Goal: Task Accomplishment & Management: Manage account settings

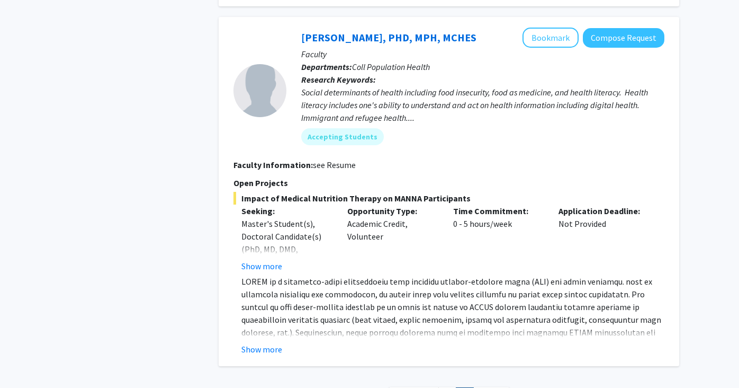
scroll to position [3963, 0]
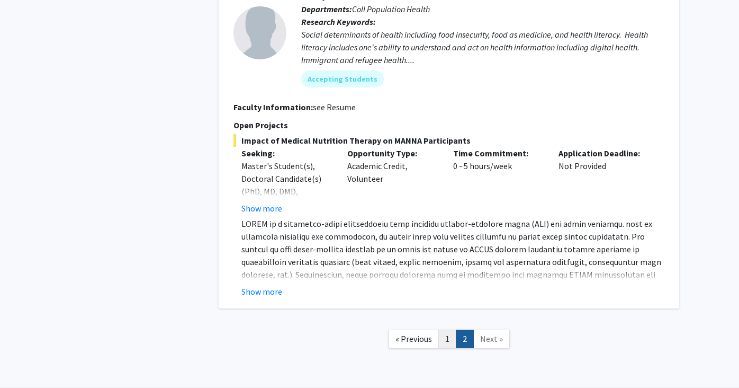
click at [449, 329] on link "1" at bounding box center [448, 338] width 18 height 19
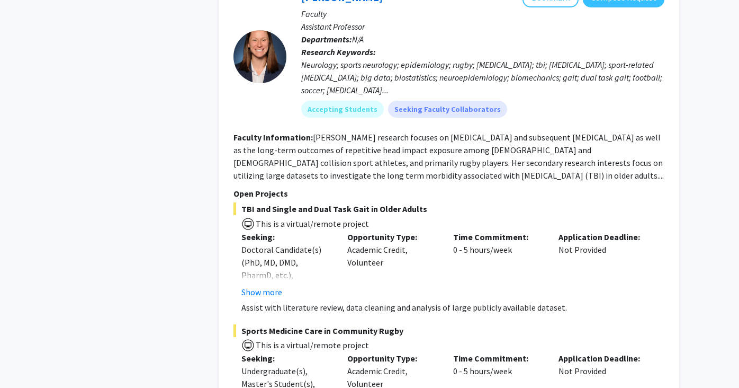
scroll to position [766, 0]
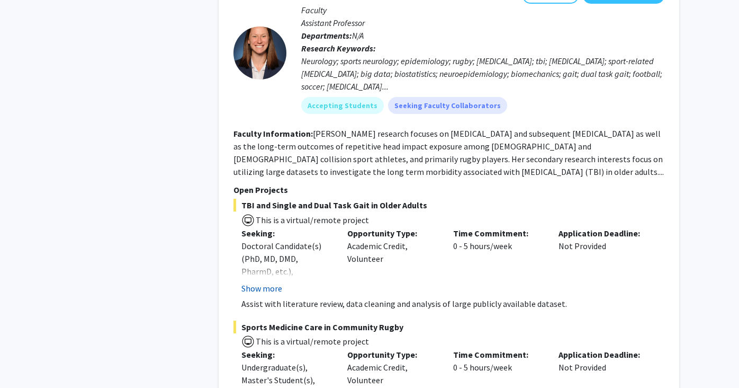
click at [262, 292] on button "Show more" at bounding box center [262, 288] width 41 height 13
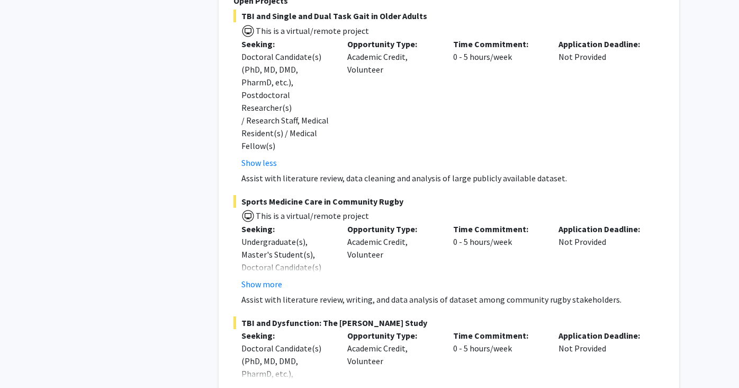
scroll to position [961, 0]
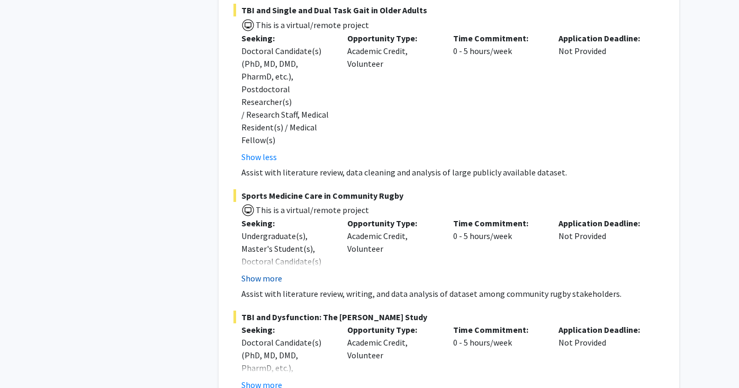
click at [266, 272] on button "Show more" at bounding box center [262, 278] width 41 height 13
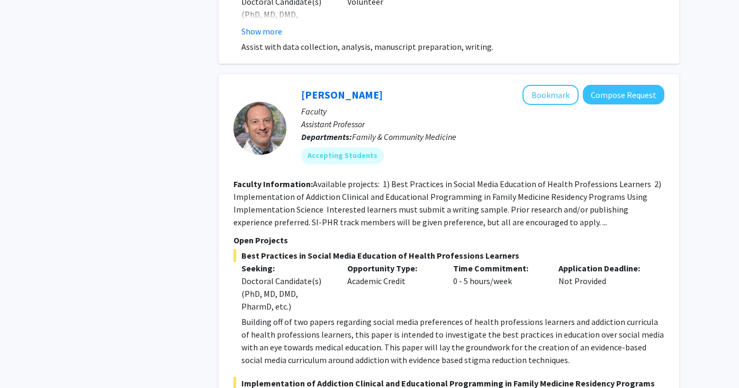
scroll to position [1545, 0]
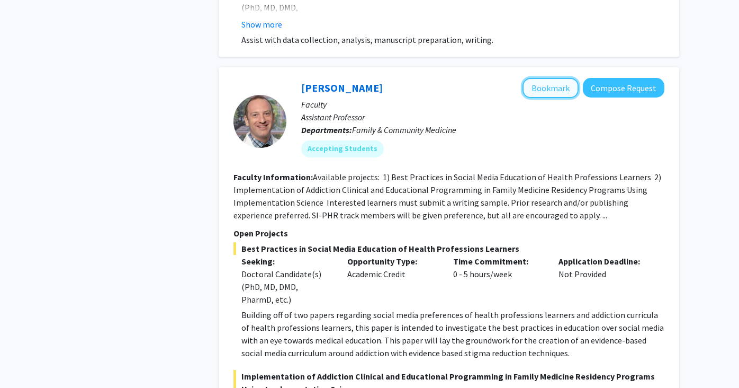
click at [559, 78] on button "Bookmark" at bounding box center [551, 88] width 56 height 20
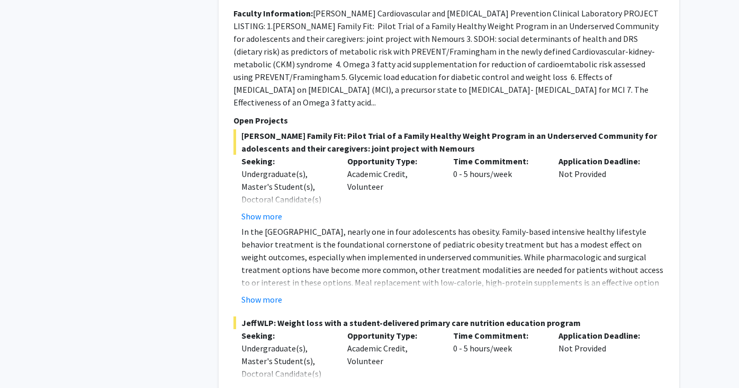
scroll to position [3874, 0]
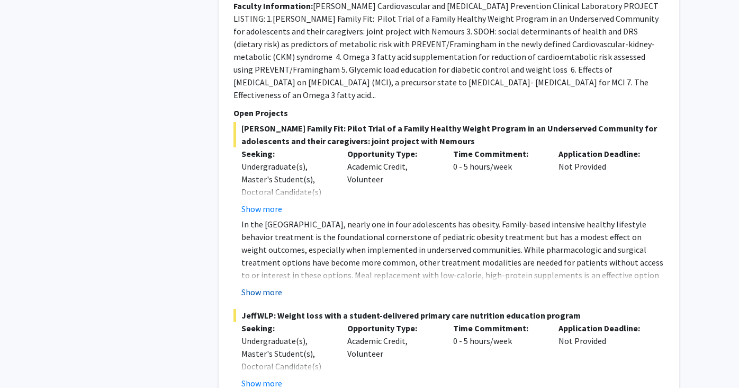
click at [264, 286] on button "Show more" at bounding box center [262, 292] width 41 height 13
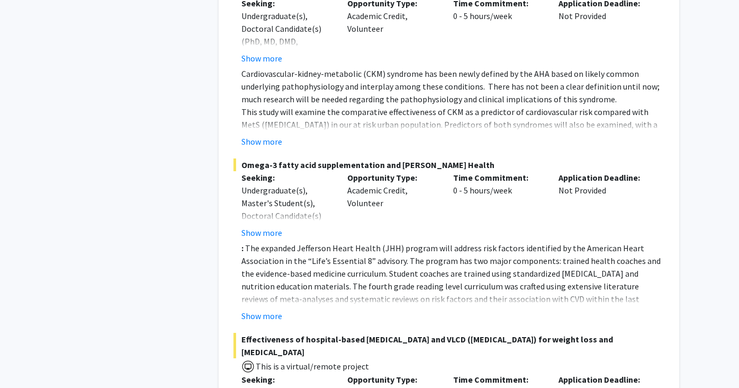
scroll to position [4616, 0]
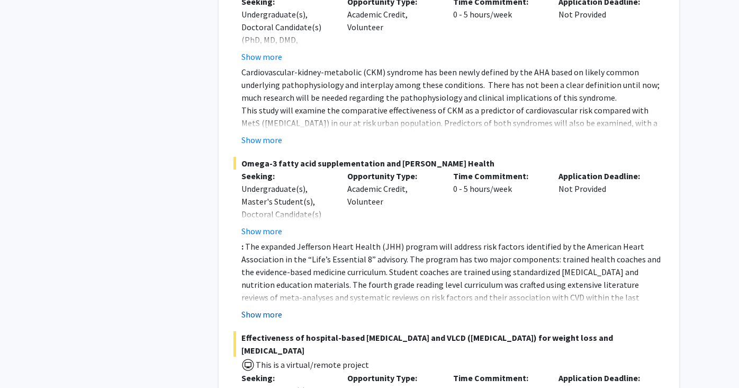
click at [271, 308] on button "Show more" at bounding box center [262, 314] width 41 height 13
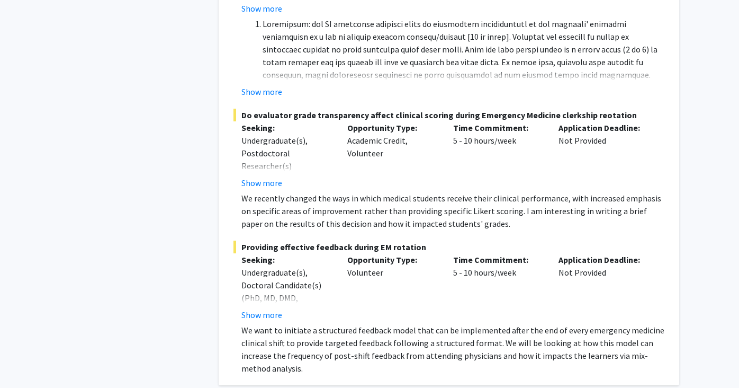
scroll to position [8230, 0]
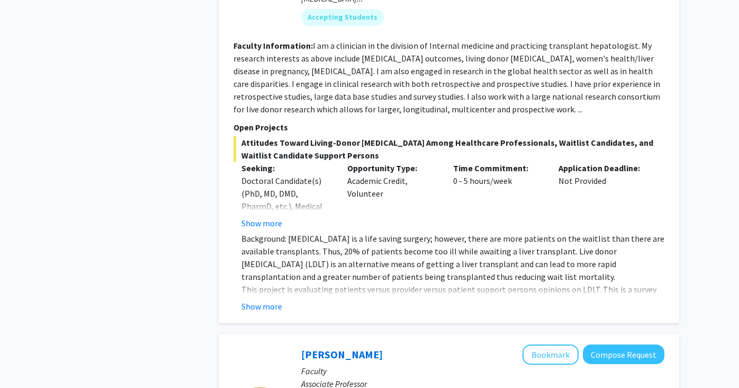
scroll to position [942, 0]
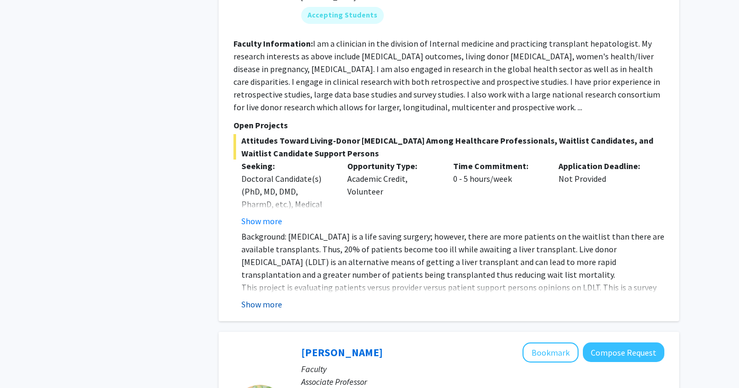
click at [272, 298] on button "Show more" at bounding box center [262, 304] width 41 height 13
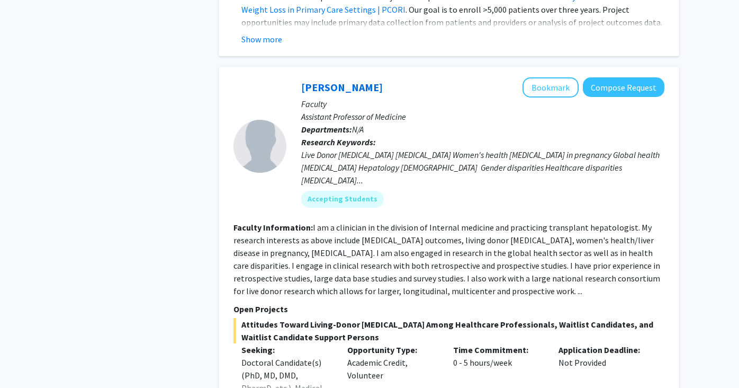
scroll to position [757, 0]
click at [558, 90] on button "Bookmark" at bounding box center [551, 88] width 56 height 20
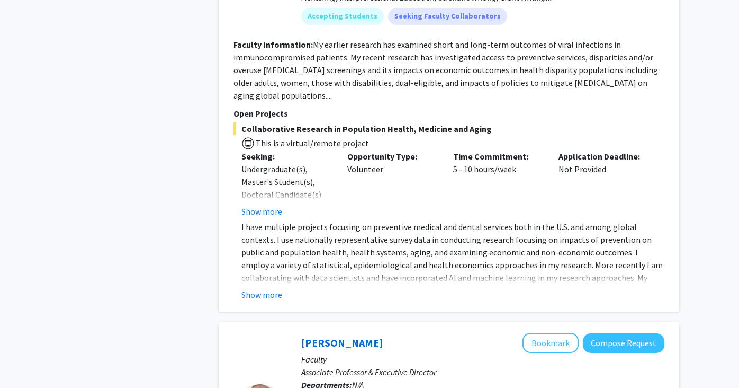
scroll to position [1977, 0]
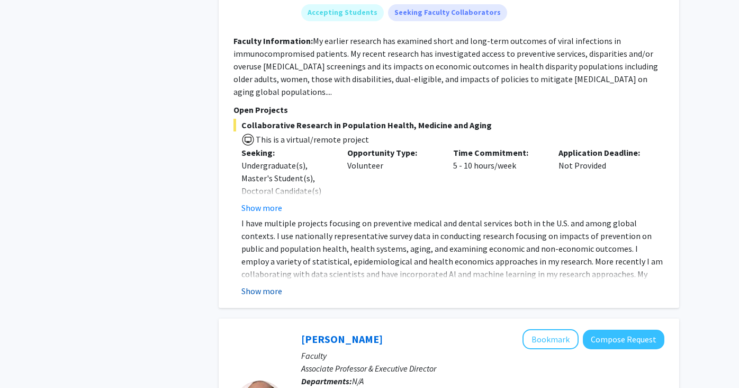
click at [272, 284] on button "Show more" at bounding box center [262, 290] width 41 height 13
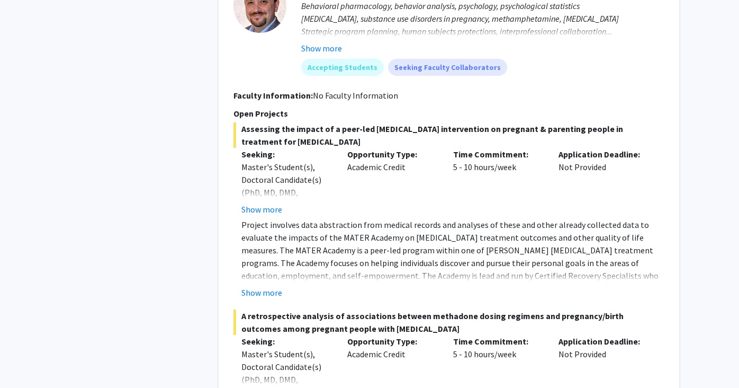
scroll to position [2456, 0]
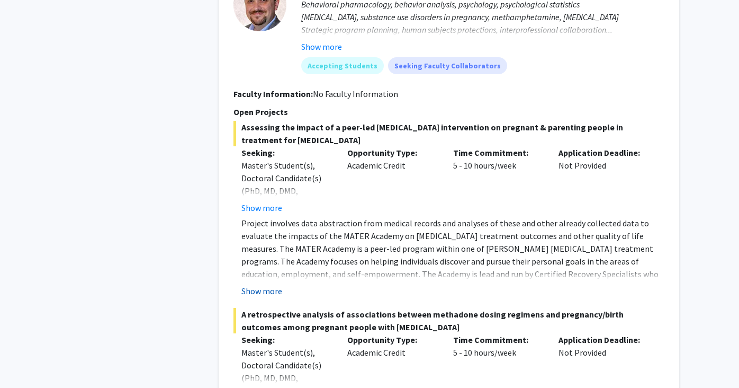
click at [262, 284] on button "Show more" at bounding box center [262, 290] width 41 height 13
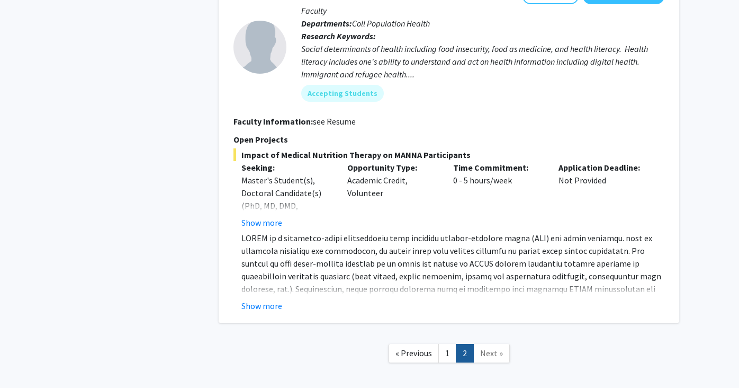
scroll to position [4179, 0]
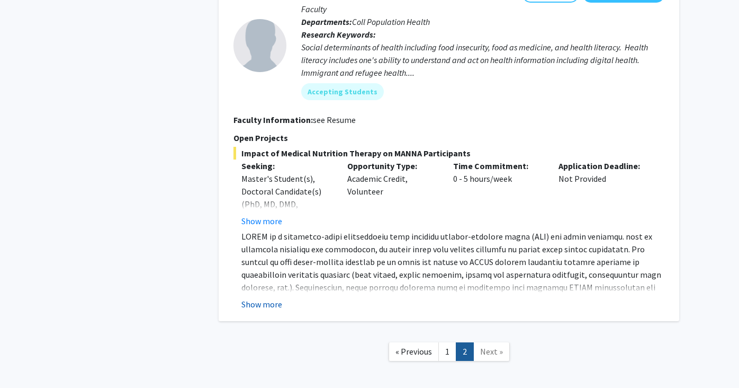
click at [266, 298] on button "Show more" at bounding box center [262, 304] width 41 height 13
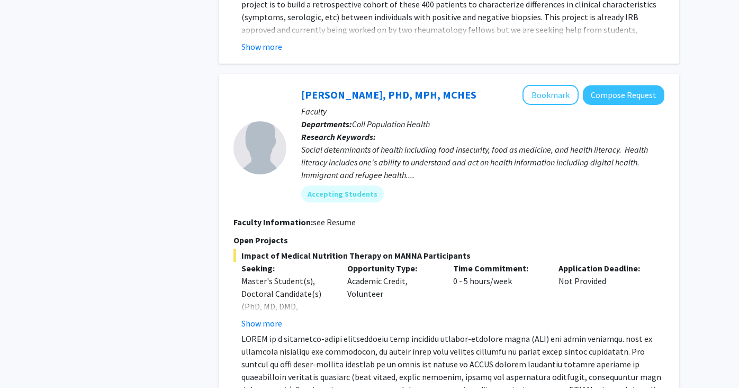
scroll to position [4072, 0]
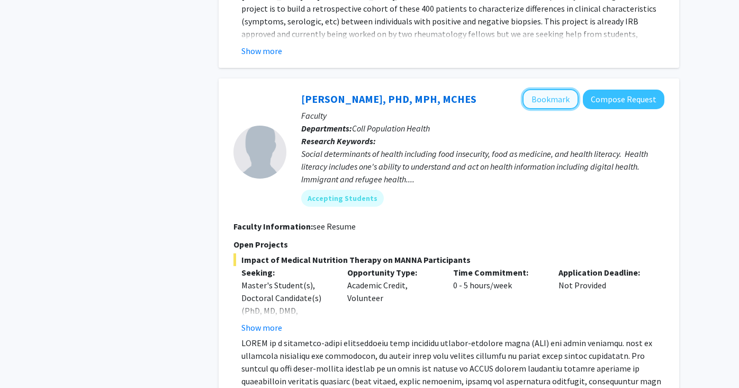
click at [556, 89] on button "Bookmark" at bounding box center [551, 99] width 56 height 20
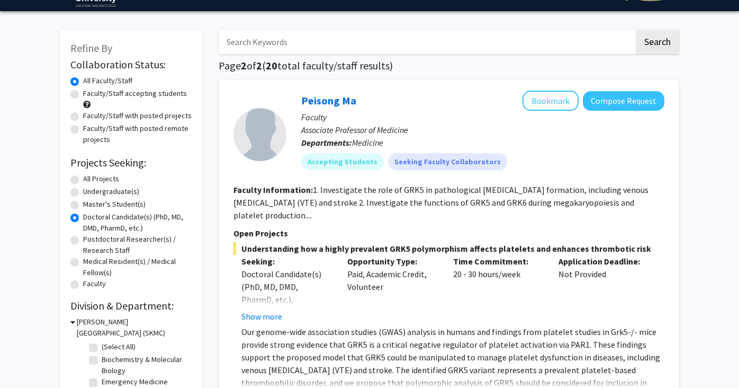
scroll to position [0, 0]
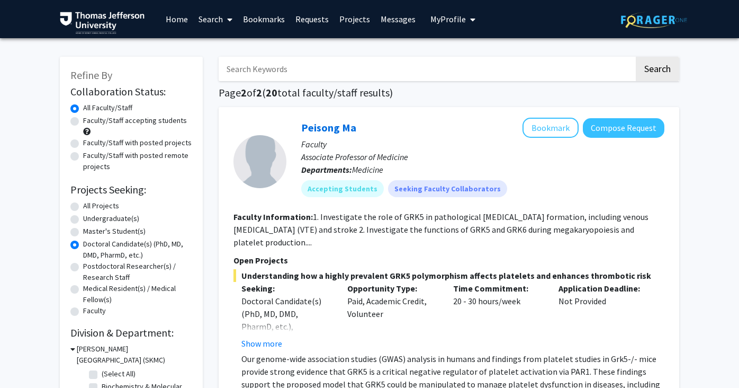
click at [269, 19] on link "Bookmarks" at bounding box center [264, 19] width 52 height 37
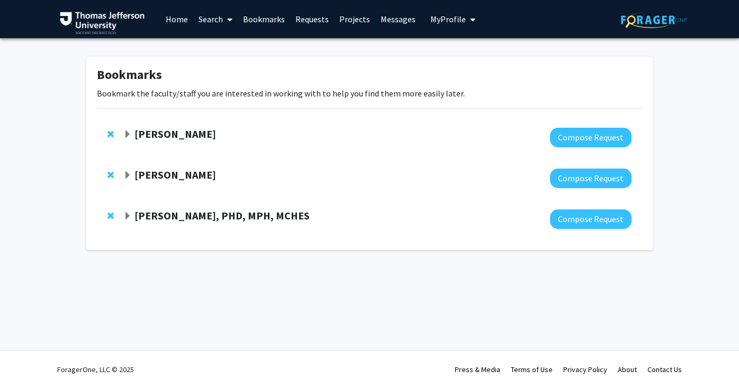
click at [127, 174] on span "Expand Danielle Tholey Bookmark" at bounding box center [127, 175] width 8 height 8
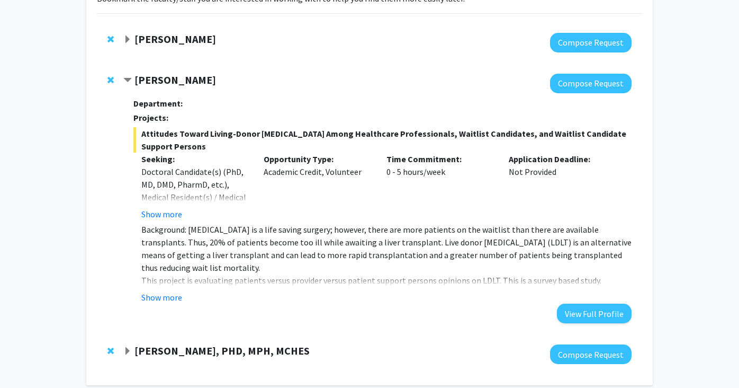
scroll to position [99, 0]
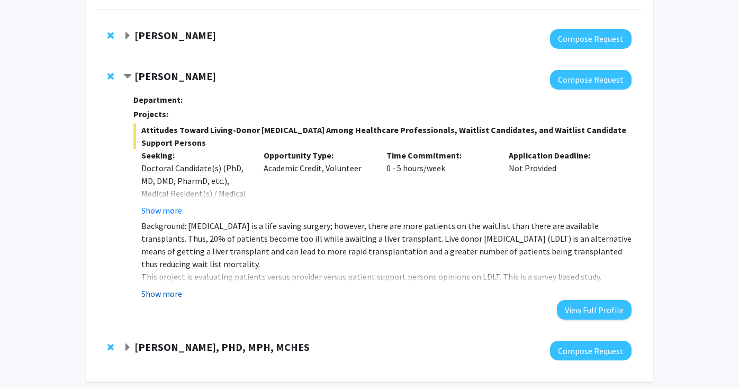
click at [166, 291] on button "Show more" at bounding box center [161, 293] width 41 height 13
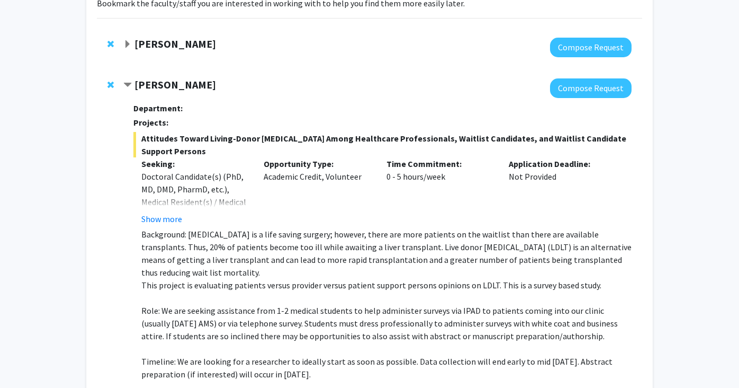
scroll to position [0, 0]
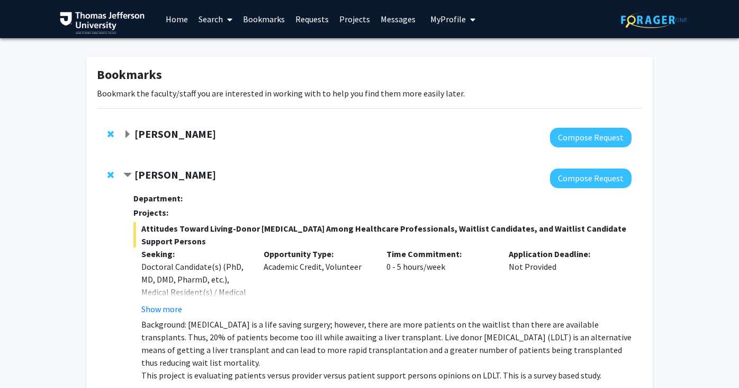
click at [131, 175] on span "Contract Danielle Tholey Bookmark" at bounding box center [127, 175] width 8 height 8
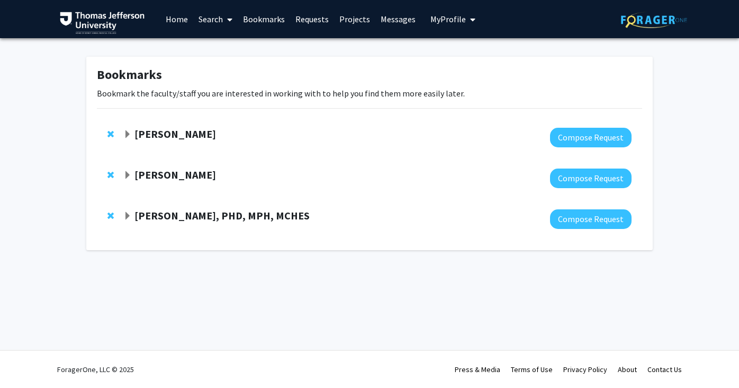
click at [127, 175] on span "Expand Danielle Tholey Bookmark" at bounding box center [127, 175] width 8 height 8
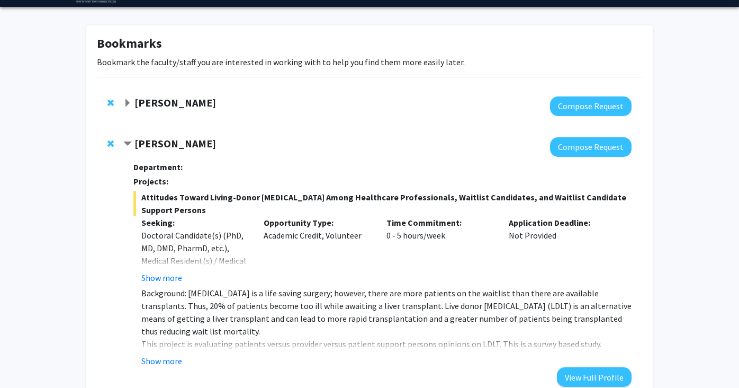
scroll to position [13, 0]
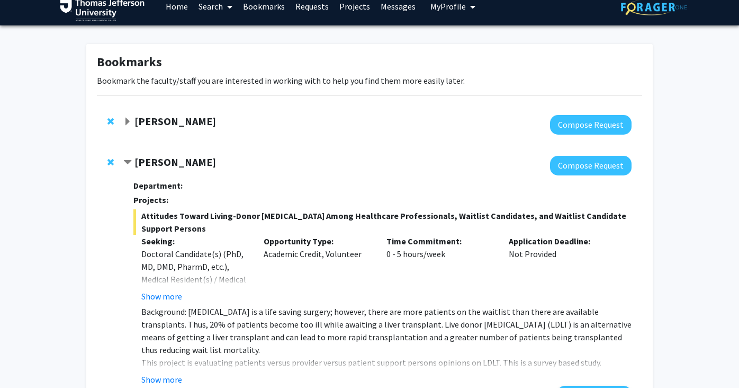
click at [125, 161] on span "Contract Danielle Tholey Bookmark" at bounding box center [127, 162] width 8 height 8
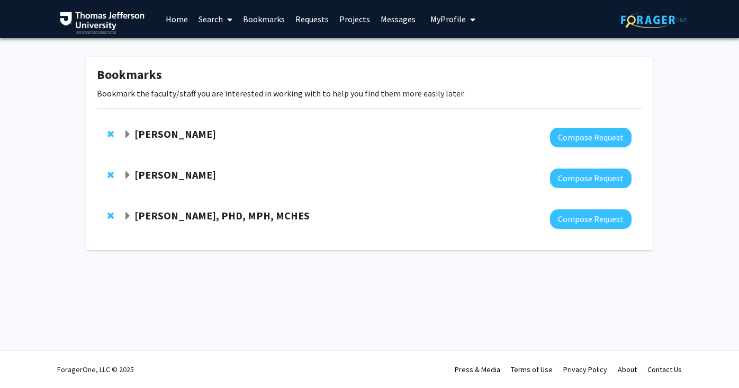
click at [126, 132] on span "Expand Gregory Jaffe Bookmark" at bounding box center [127, 134] width 8 height 8
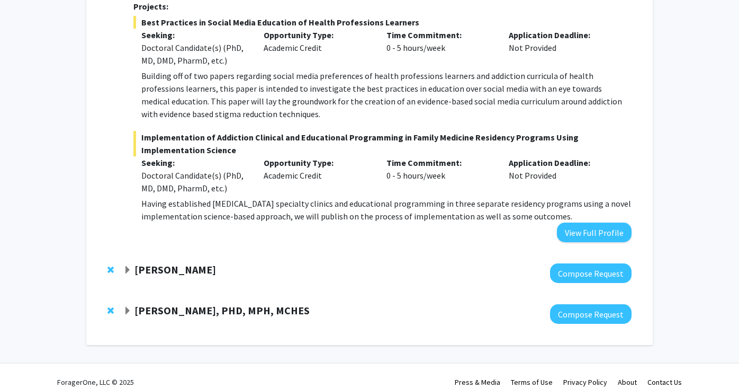
scroll to position [237, 0]
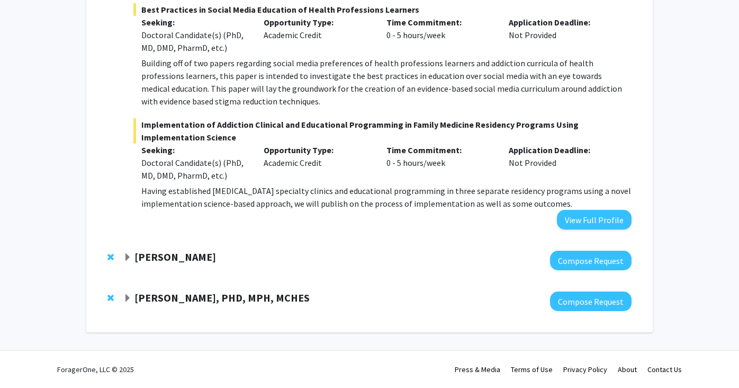
click at [126, 255] on span "Expand Danielle Tholey Bookmark" at bounding box center [127, 257] width 8 height 8
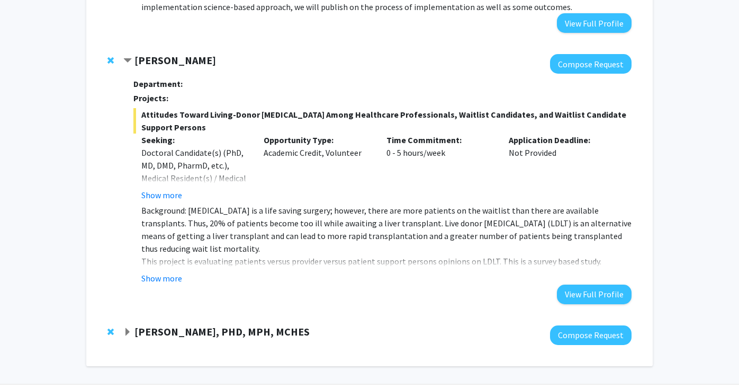
scroll to position [467, 0]
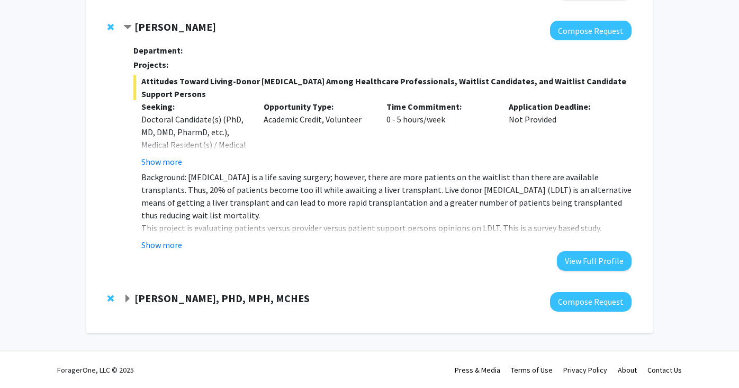
click at [127, 298] on span "Expand Rickie Brawer, PHD, MPH, MCHES Bookmark" at bounding box center [127, 299] width 8 height 8
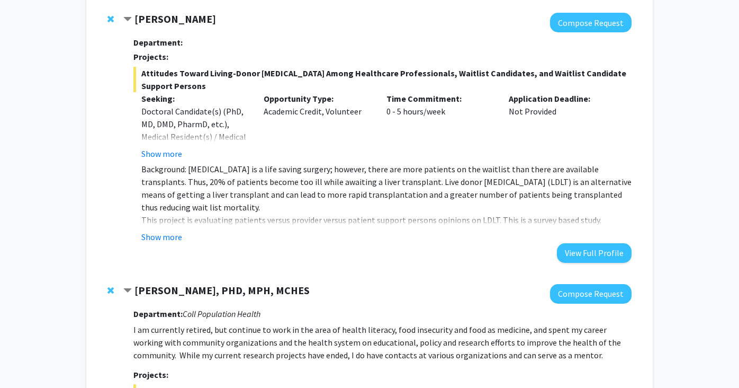
scroll to position [478, 0]
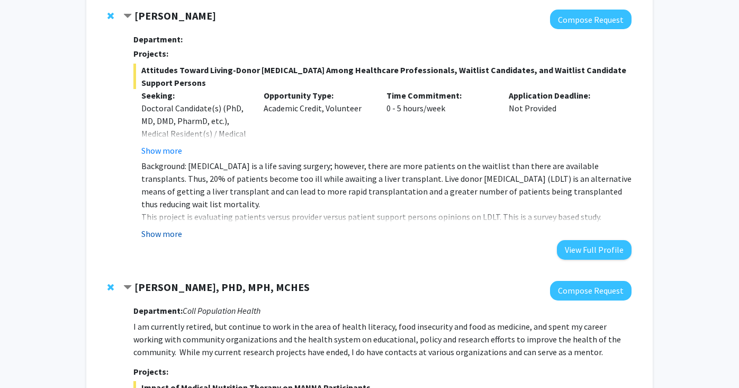
click at [159, 232] on button "Show more" at bounding box center [161, 233] width 41 height 13
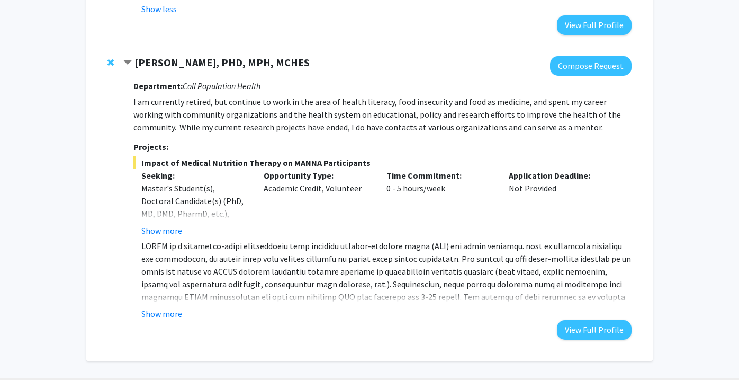
scroll to position [822, 0]
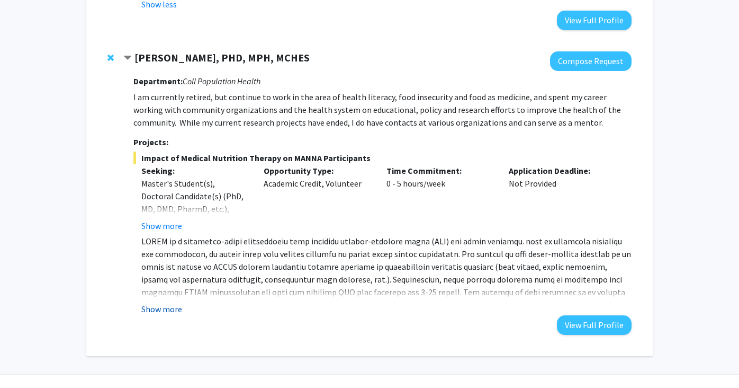
click at [168, 306] on button "Show more" at bounding box center [161, 308] width 41 height 13
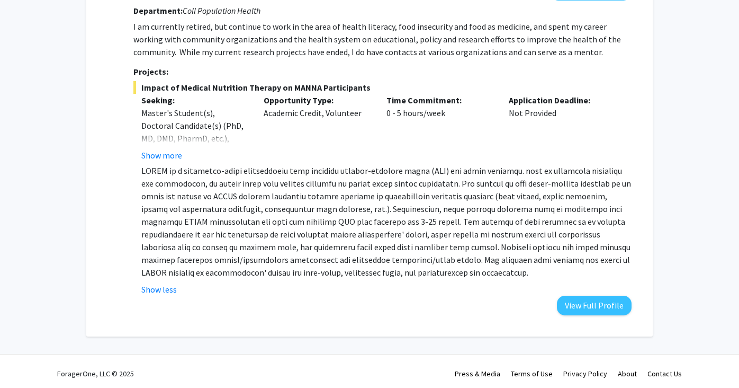
scroll to position [897, 0]
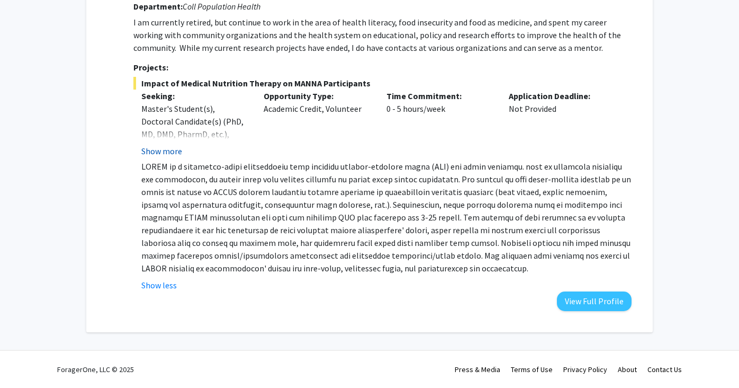
click at [167, 150] on button "Show more" at bounding box center [161, 151] width 41 height 13
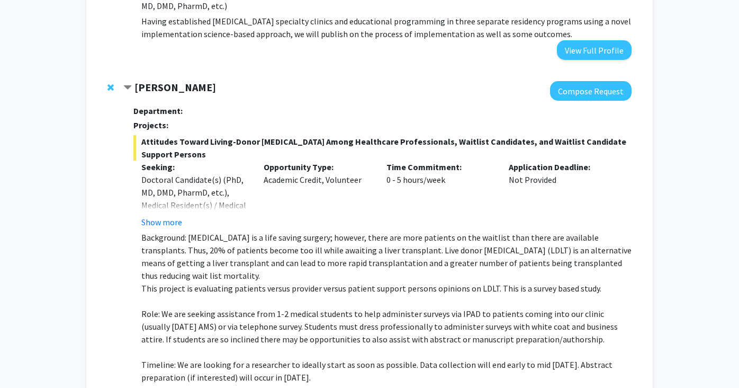
scroll to position [167, 0]
